Goal: Information Seeking & Learning: Check status

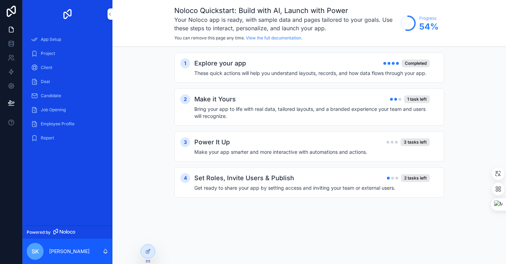
click at [56, 142] on div "Report" at bounding box center [67, 137] width 73 height 11
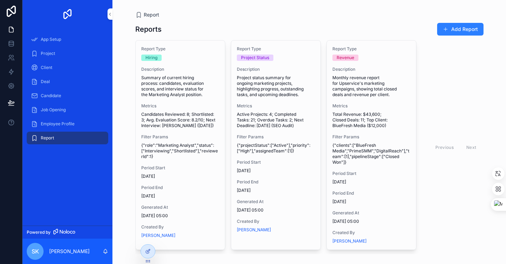
click at [180, 105] on span "Metrics" at bounding box center [180, 106] width 78 height 6
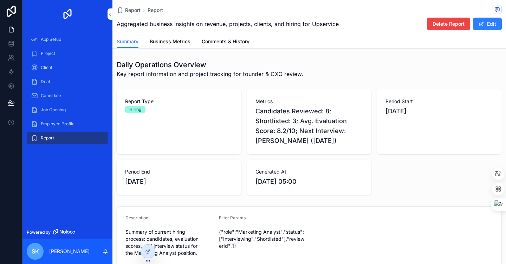
click at [166, 42] on span "Business Metrics" at bounding box center [170, 41] width 41 height 7
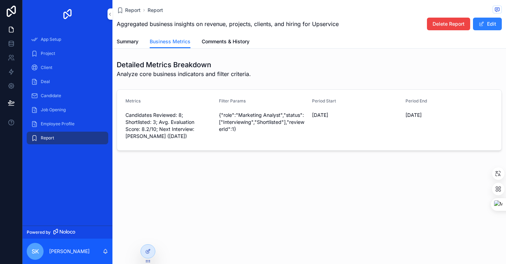
click at [222, 41] on span "Comments & History" at bounding box center [226, 41] width 48 height 7
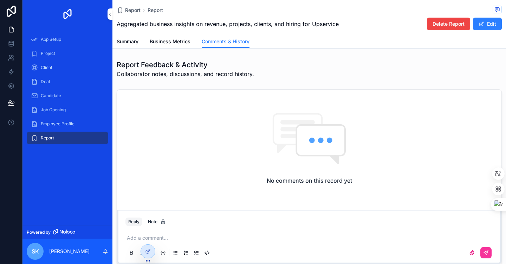
click at [126, 39] on span "Summary" at bounding box center [128, 41] width 22 height 7
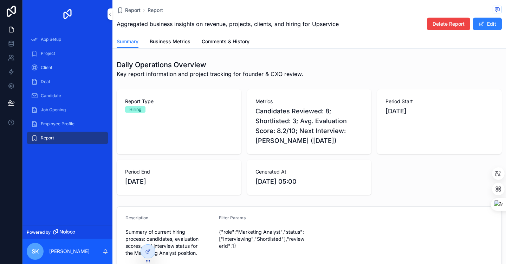
scroll to position [110, 0]
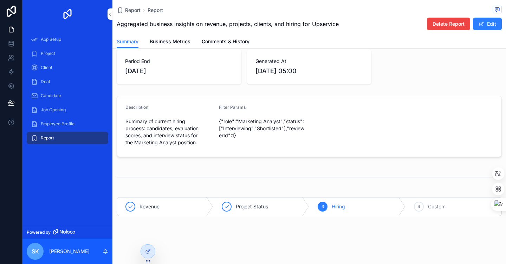
click at [253, 215] on div "Project Status" at bounding box center [261, 206] width 96 height 18
click at [157, 205] on span "Revenue" at bounding box center [150, 206] width 20 height 7
click at [241, 213] on div "2 Project Status" at bounding box center [261, 206] width 96 height 18
click at [317, 211] on div "3 Hiring" at bounding box center [357, 206] width 96 height 18
click at [369, 231] on div "Report Report Aggregated business insights on revenue, projects, clients, and h…" at bounding box center [309, 77] width 394 height 374
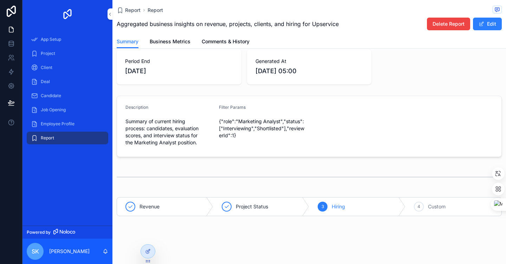
click at [441, 214] on div "4 Custom" at bounding box center [454, 206] width 96 height 18
click at [400, 231] on div "Report Report Aggregated business insights on revenue, projects, clients, and h…" at bounding box center [309, 77] width 394 height 374
click at [354, 204] on div "Hiring" at bounding box center [357, 206] width 96 height 18
click at [321, 224] on div "Report Report Aggregated business insights on revenue, projects, clients, and h…" at bounding box center [309, 77] width 394 height 374
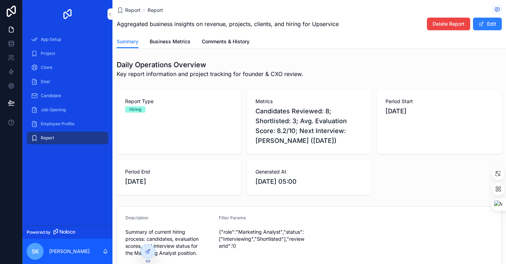
click at [76, 44] on div "App Setup" at bounding box center [67, 39] width 73 height 11
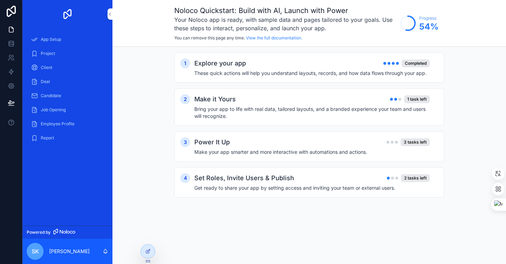
click at [77, 53] on div "Project" at bounding box center [67, 53] width 73 height 11
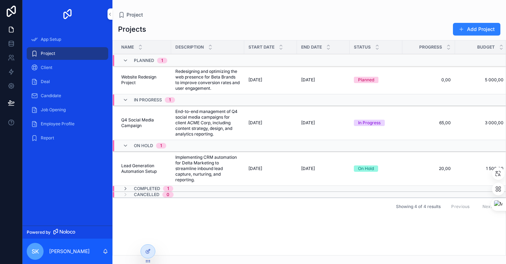
click at [174, 189] on div "Completed 1" at bounding box center [147, 189] width 67 height 6
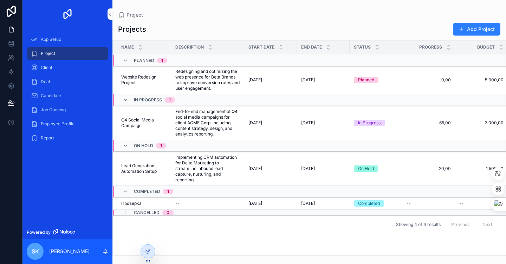
click at [174, 190] on div "Completed 1" at bounding box center [147, 191] width 67 height 11
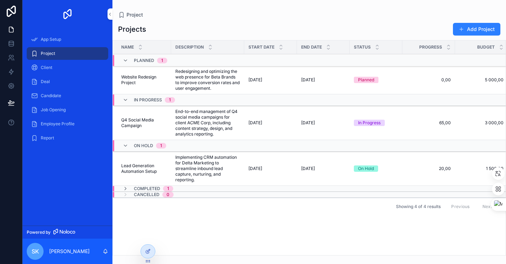
click at [174, 190] on div "Completed 1" at bounding box center [147, 189] width 67 height 6
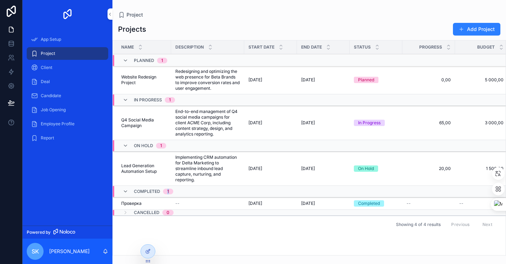
click at [174, 190] on div "Completed 1" at bounding box center [147, 191] width 67 height 11
